Goal: Contribute content: Contribute content

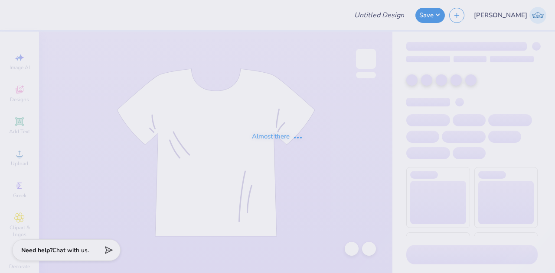
type input "Simple tank"
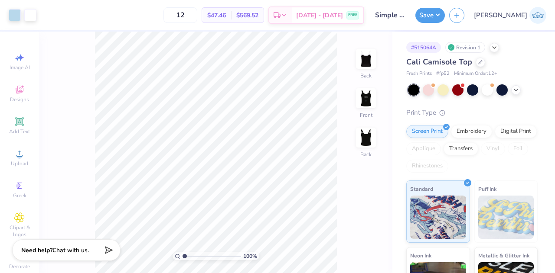
type input "2.53"
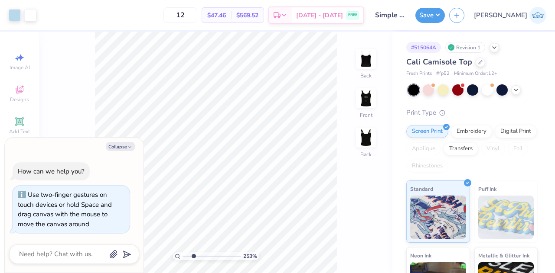
type textarea "x"
click at [193, 257] on input "range" at bounding box center [211, 257] width 59 height 8
type input "3.72"
click at [200, 254] on input "range" at bounding box center [211, 257] width 59 height 8
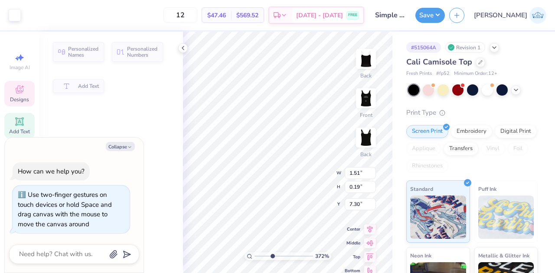
type textarea "x"
type input "1.51"
type input "0.19"
type input "7.30"
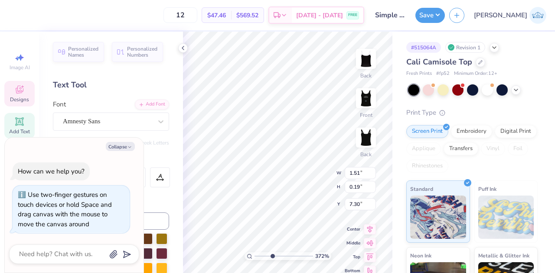
scroll to position [7, 2]
type textarea "x"
type textarea "since 180"
type textarea "x"
type textarea "since 10"
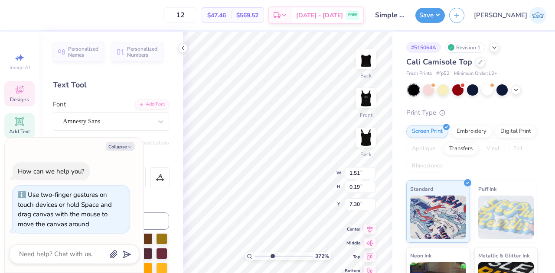
type textarea "x"
type textarea "since 1"
type textarea "x"
type textarea "since 19"
type textarea "x"
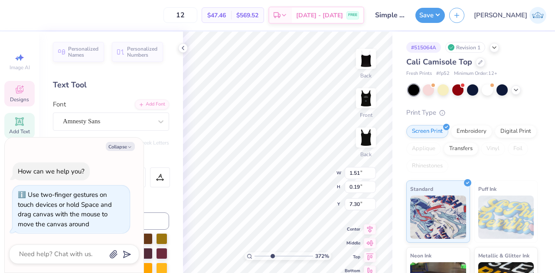
type textarea "since 191"
type textarea "x"
type textarea "since 1913"
